Goal: Find specific page/section: Find specific page/section

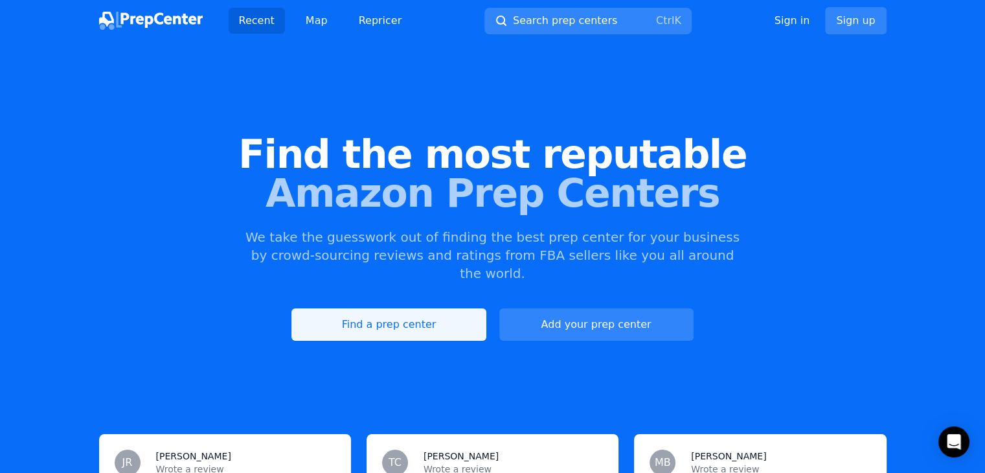
click at [380, 308] on link "Find a prep center" at bounding box center [388, 324] width 194 height 32
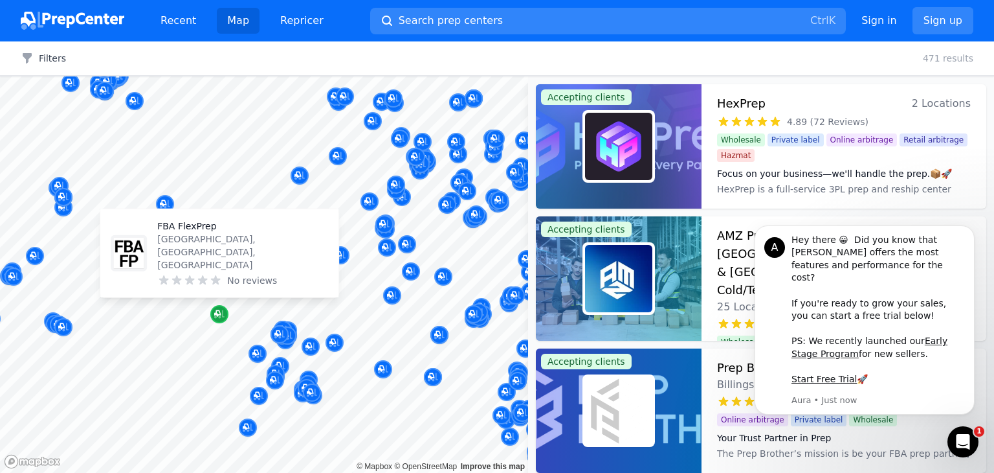
click at [221, 321] on div "Map marker" at bounding box center [219, 314] width 18 height 18
click at [214, 314] on icon "Map marker" at bounding box center [217, 313] width 6 height 6
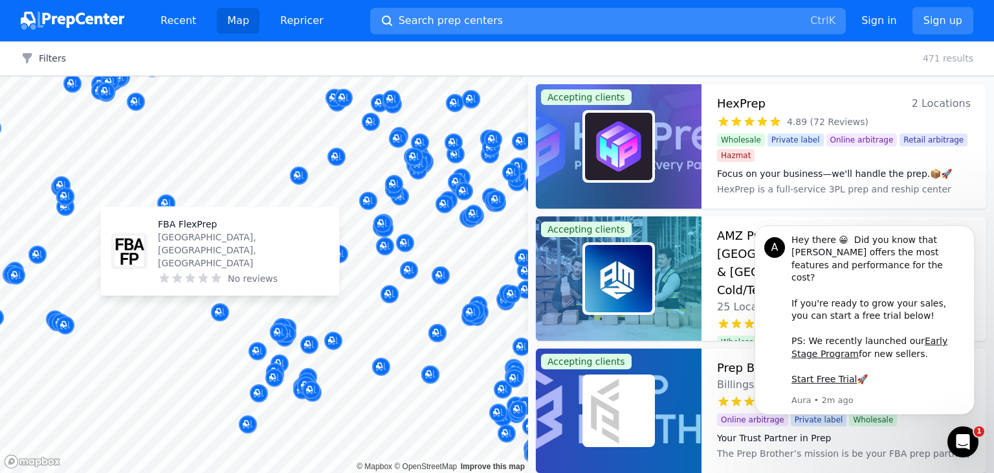
drag, startPoint x: 190, startPoint y: 247, endPoint x: 452, endPoint y: 22, distance: 345.7
click at [452, 22] on span "Search prep centers" at bounding box center [451, 21] width 104 height 16
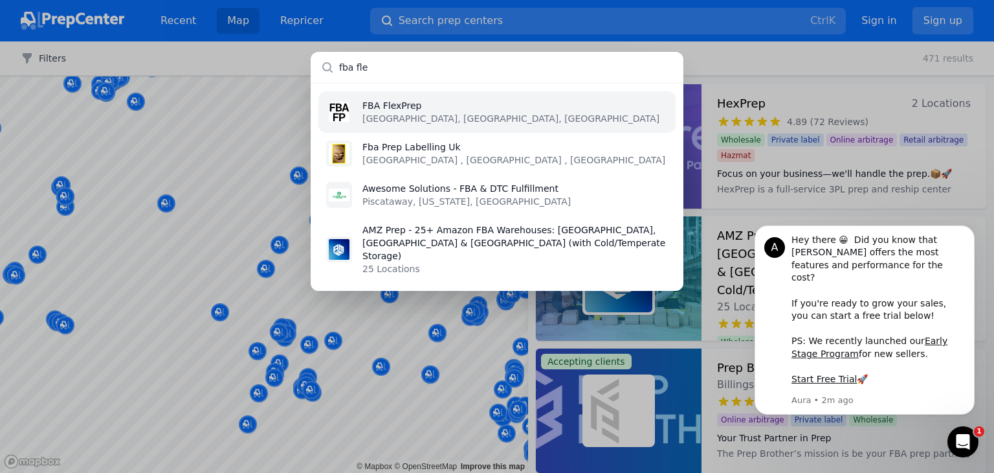
type input "fba fle"
click at [436, 125] on li "FBA FlexPrep [GEOGRAPHIC_DATA], [GEOGRAPHIC_DATA], [GEOGRAPHIC_DATA]" at bounding box center [496, 111] width 357 height 41
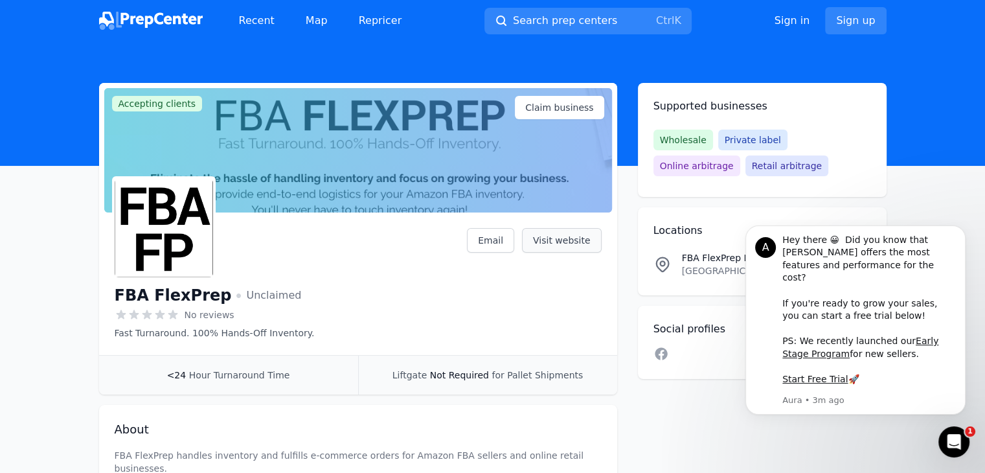
click at [573, 236] on link "Visit website" at bounding box center [562, 240] width 80 height 25
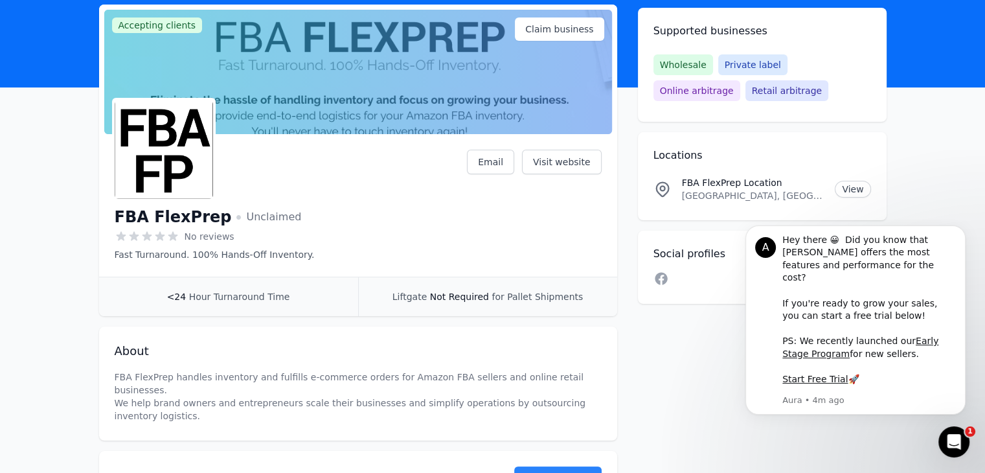
scroll to position [78, 0]
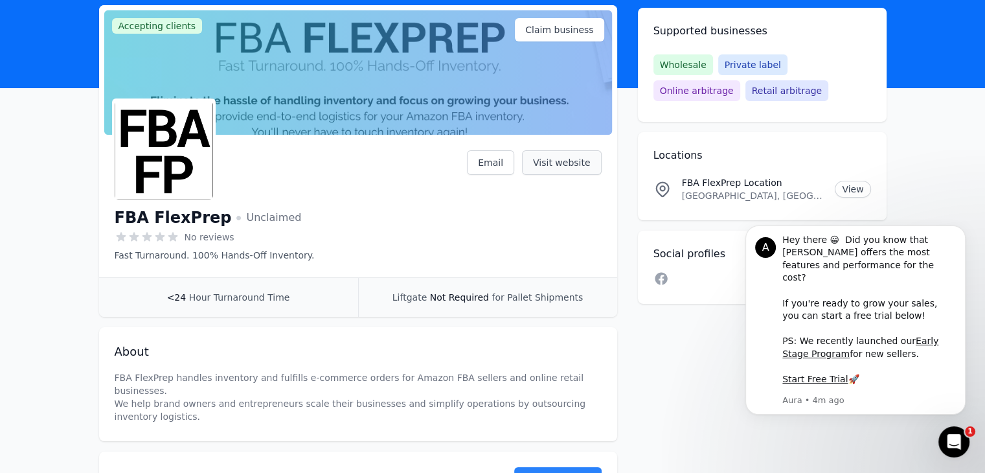
click at [577, 166] on link "Visit website" at bounding box center [562, 162] width 80 height 25
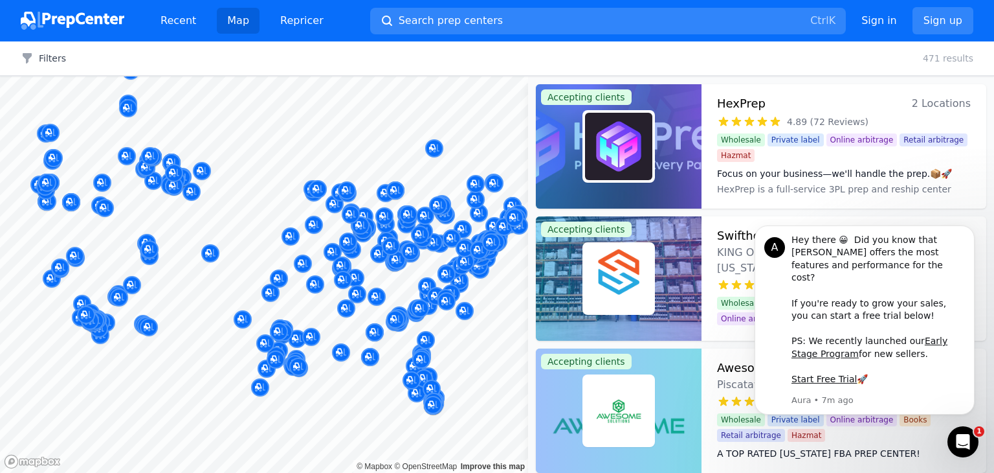
click at [230, 363] on body "Recent Map Repricer Search prep centers Ctrl K Open main menu Sign in Sign up F…" at bounding box center [497, 236] width 994 height 473
